Goal: Task Accomplishment & Management: Use online tool/utility

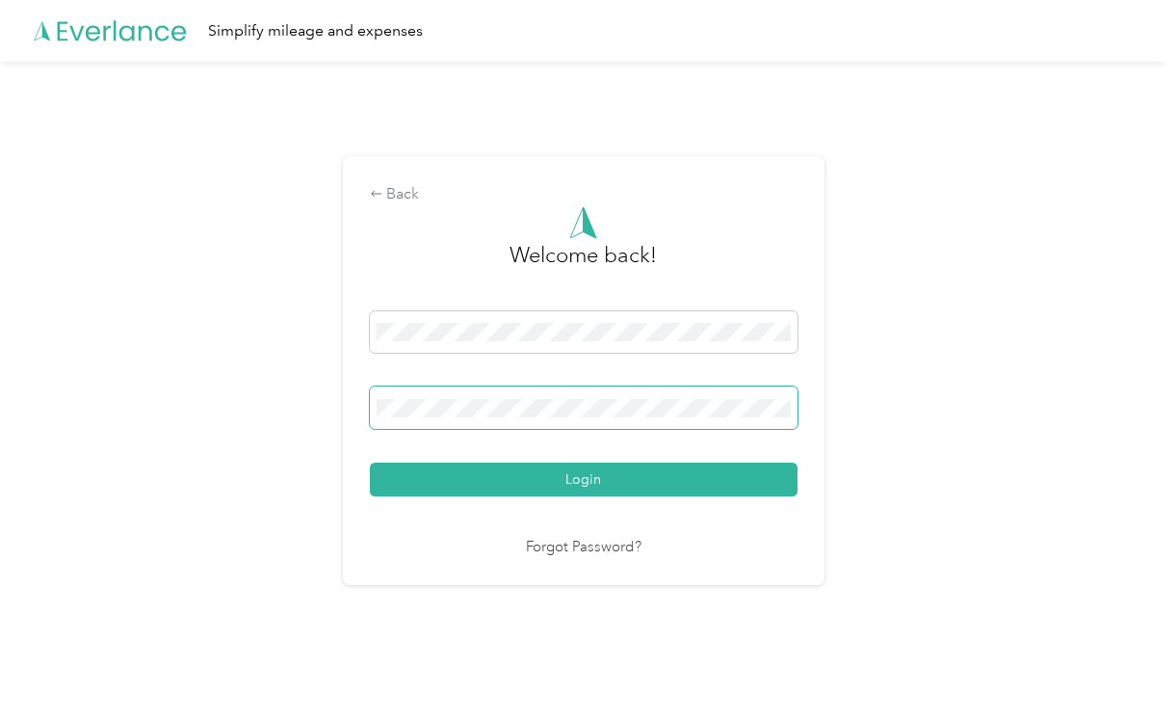
click at [370, 462] on button "Login" at bounding box center [584, 479] width 428 height 34
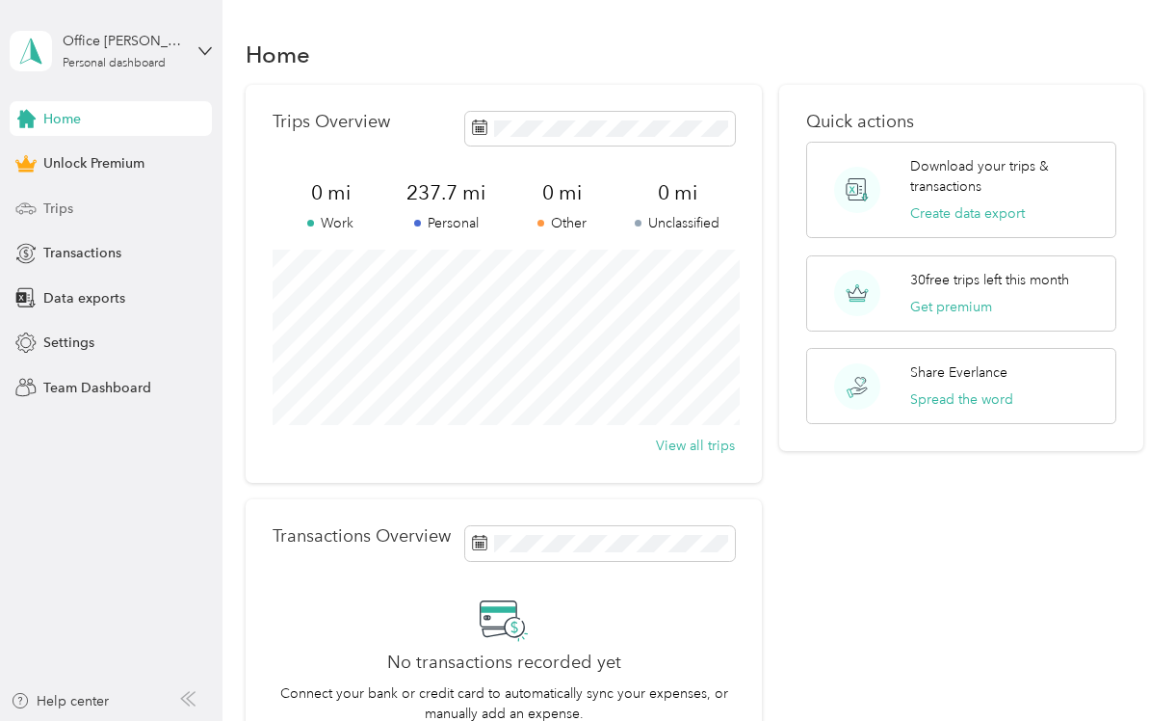
click at [85, 211] on div "Trips" at bounding box center [111, 208] width 202 height 35
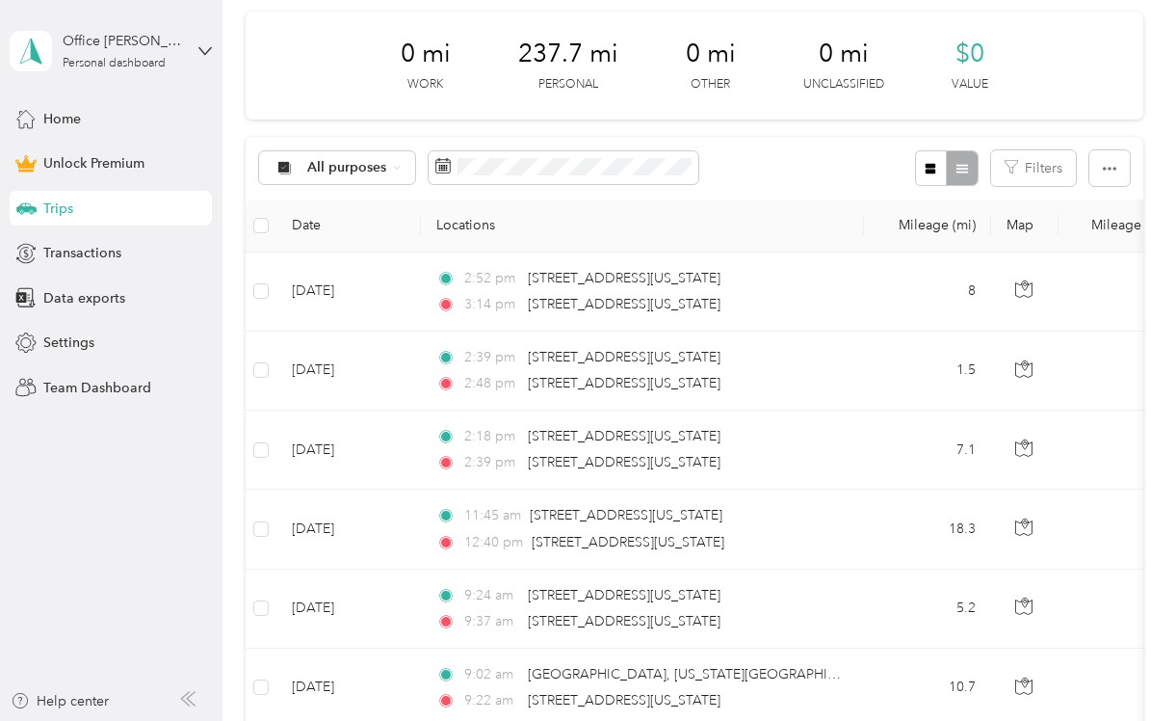
scroll to position [266, 0]
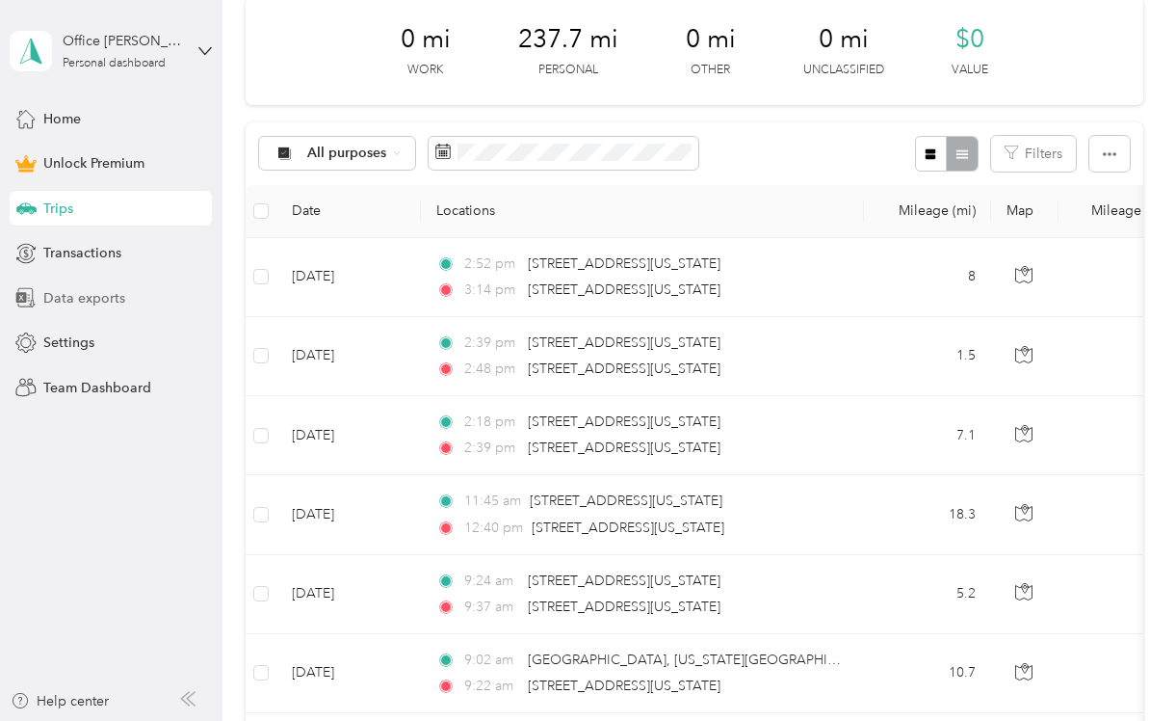
click at [100, 294] on span "Data exports" at bounding box center [84, 298] width 82 height 20
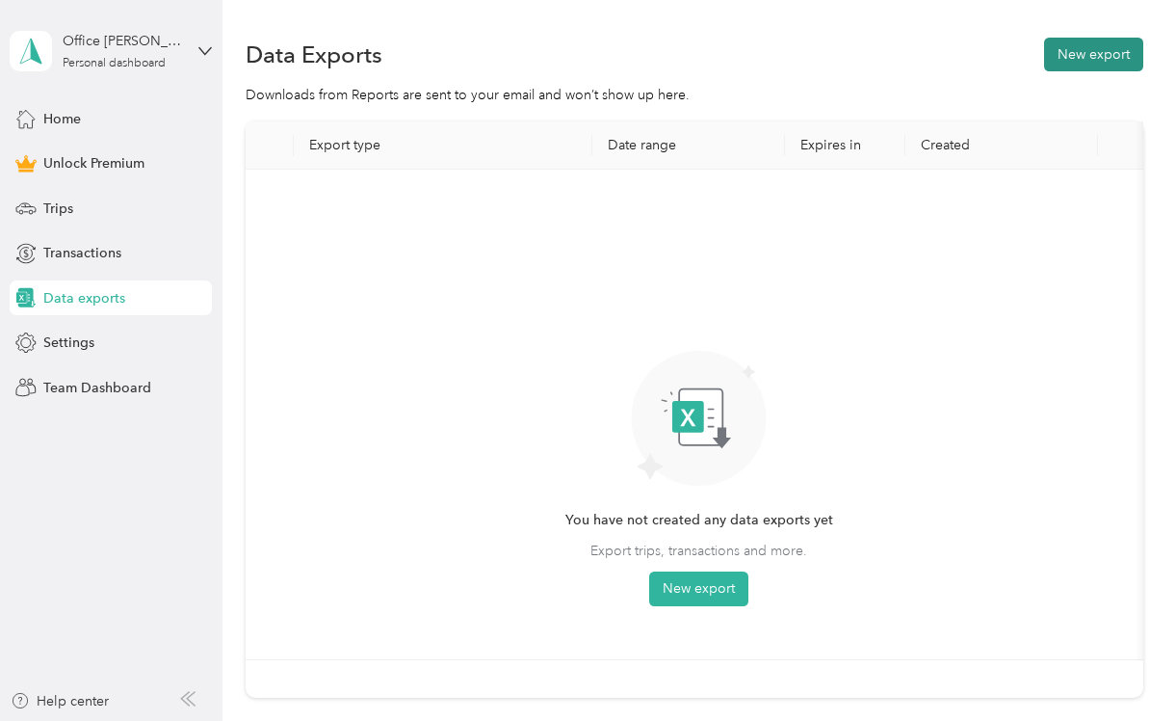
click at [1065, 55] on button "New export" at bounding box center [1093, 55] width 99 height 34
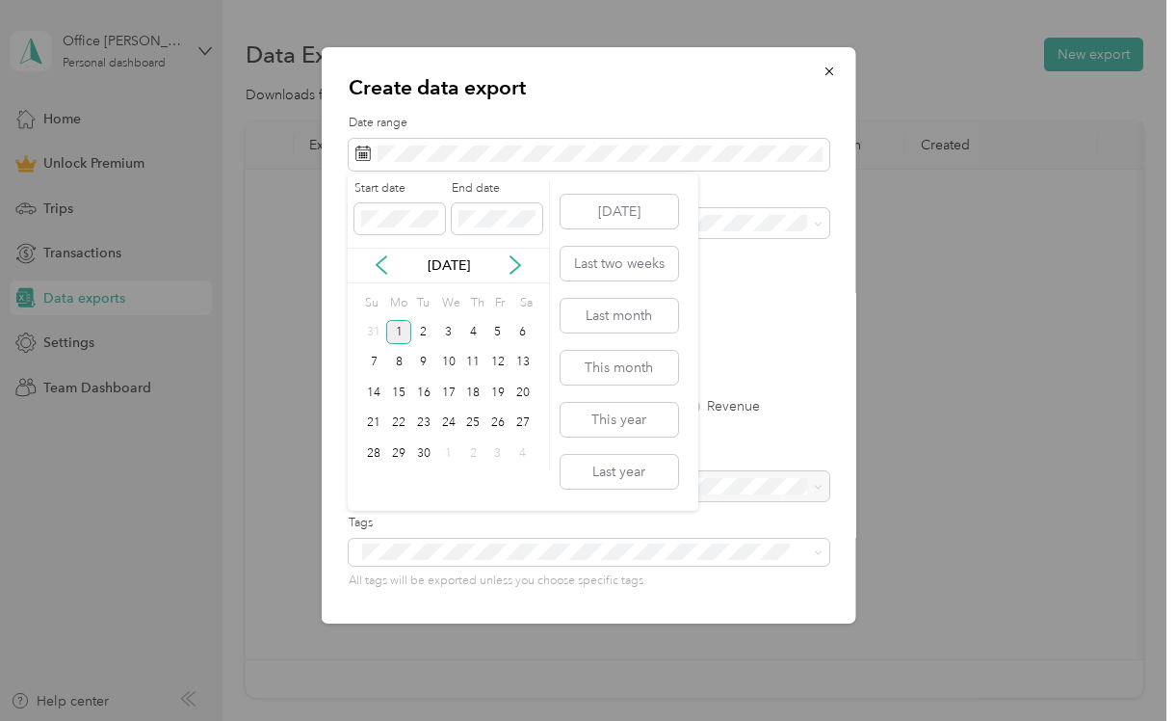
click at [381, 276] on div "[DATE]" at bounding box center [448, 266] width 201 height 36
click at [383, 270] on icon at bounding box center [381, 264] width 19 height 19
click at [498, 328] on div "1" at bounding box center [498, 332] width 25 height 24
click at [373, 488] on div "31" at bounding box center [374, 484] width 25 height 24
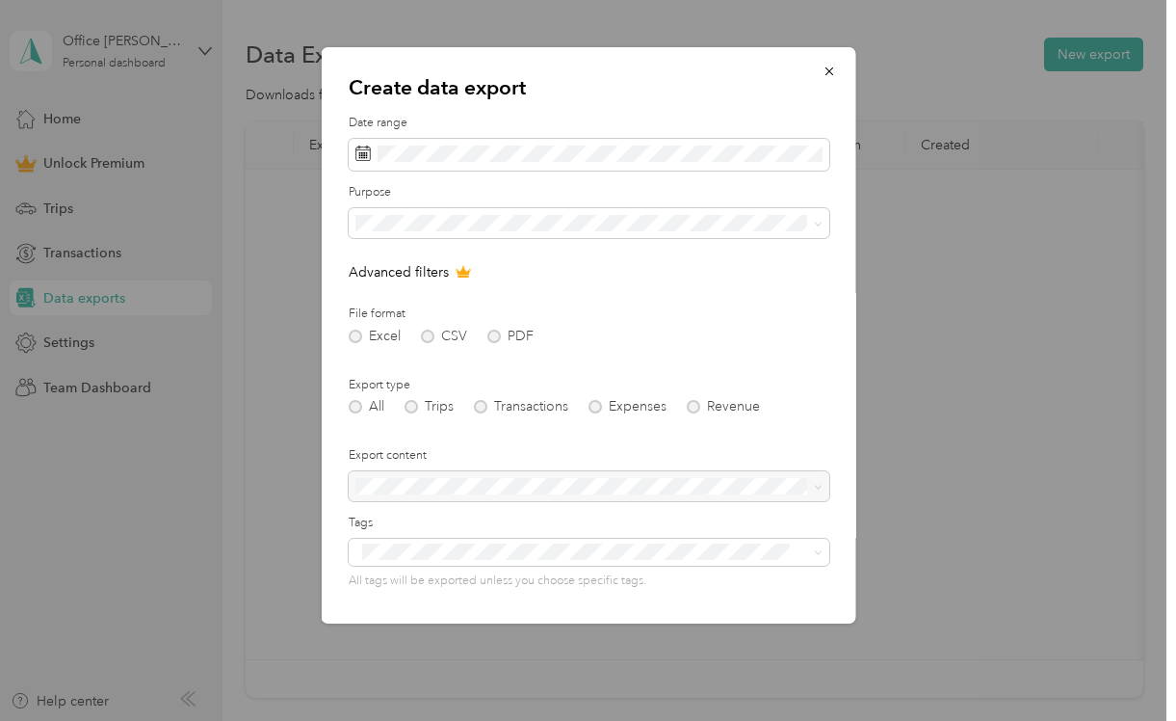
scroll to position [125, 0]
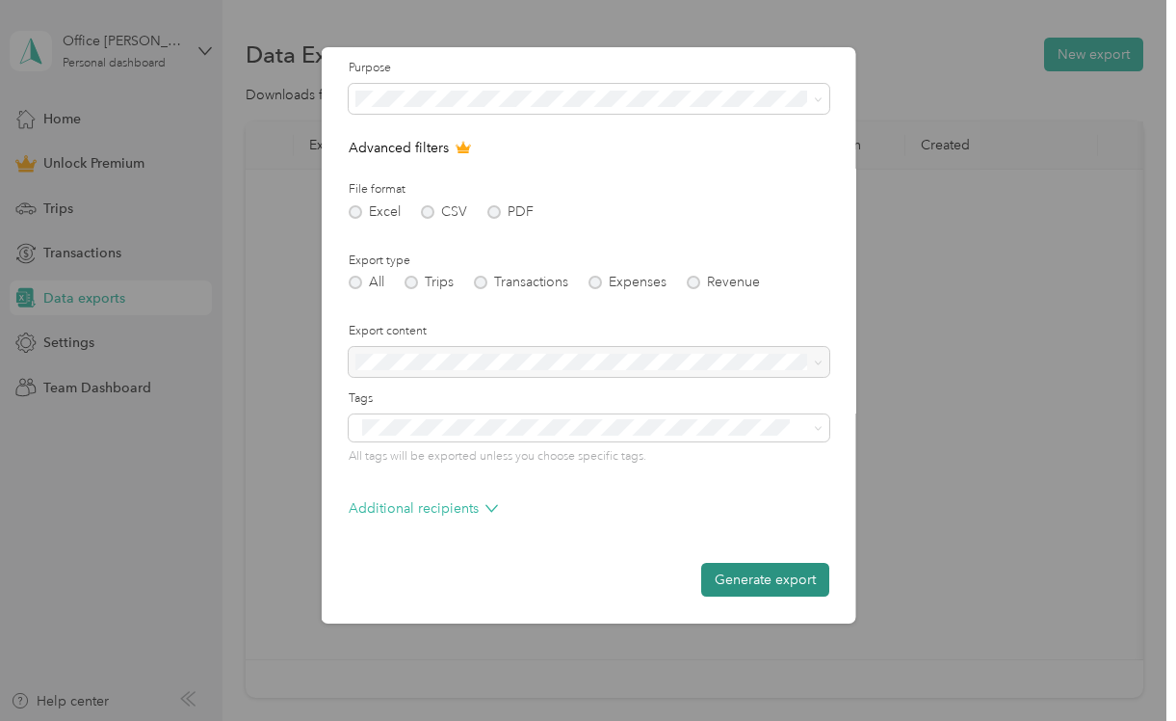
click at [725, 579] on button "Generate export" at bounding box center [764, 580] width 128 height 34
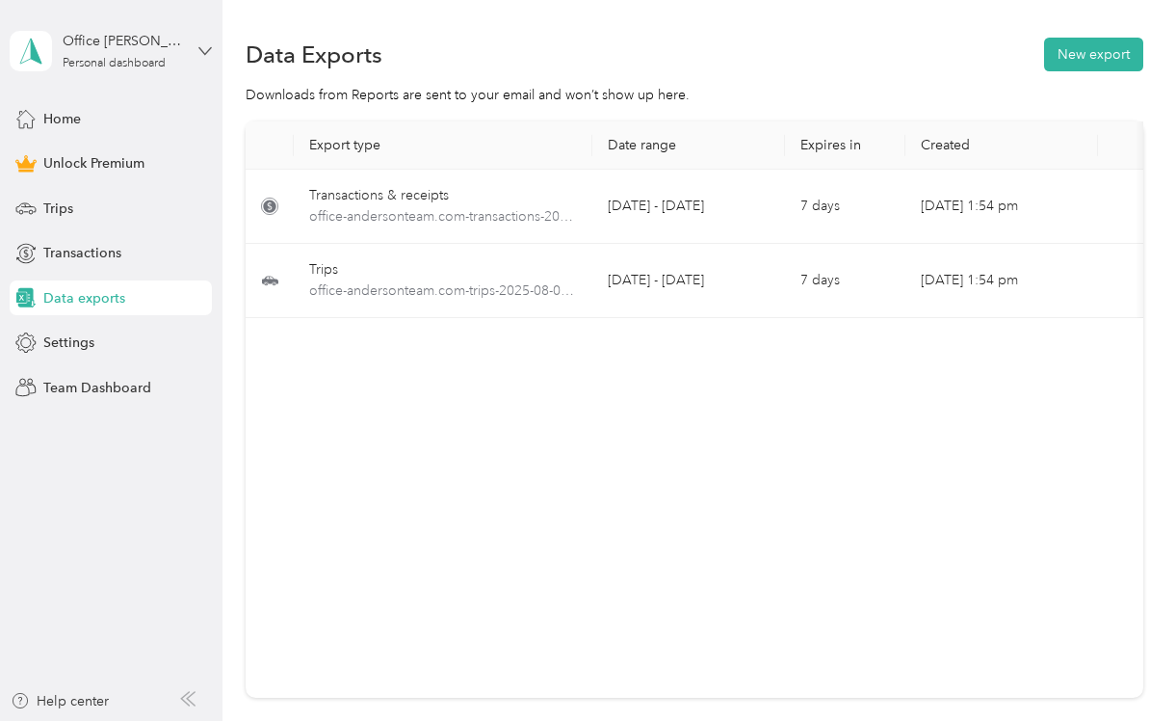
click at [208, 48] on icon at bounding box center [204, 50] width 13 height 13
click at [88, 157] on div "Log out" at bounding box center [64, 158] width 74 height 20
